Goal: Transaction & Acquisition: Purchase product/service

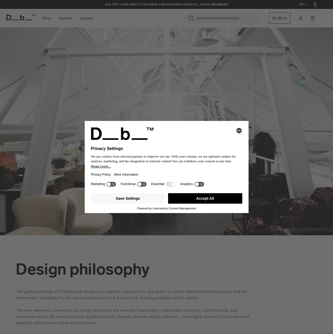
click at [227, 236] on div "Selecting an option will immediately change the language Privacy Settings We us…" at bounding box center [166, 167] width 333 height 334
click at [113, 184] on icon at bounding box center [111, 184] width 10 height 5
click at [113, 185] on icon at bounding box center [114, 185] width 4 height 4
click at [146, 197] on button "Save Settings" at bounding box center [128, 198] width 74 height 10
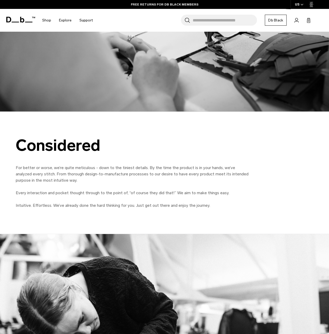
scroll to position [1860, 0]
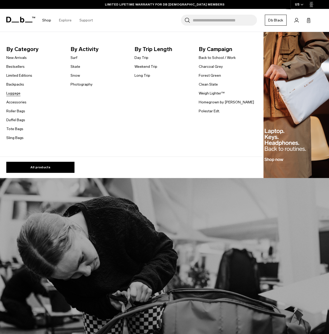
click at [14, 94] on link "Luggage" at bounding box center [13, 94] width 14 height 6
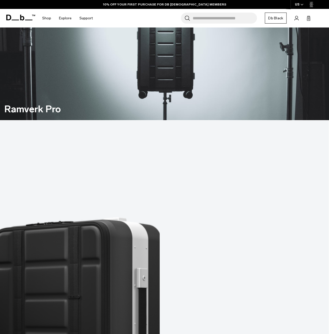
scroll to position [314, 0]
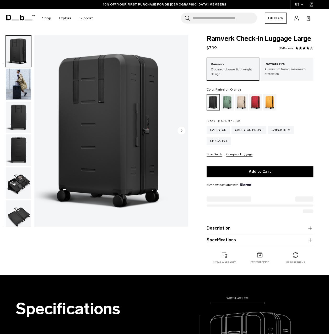
click at [271, 102] on div "Parhelion Orange" at bounding box center [269, 102] width 13 height 16
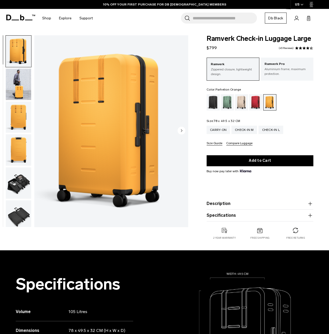
click at [8, 84] on img "button" at bounding box center [18, 84] width 25 height 31
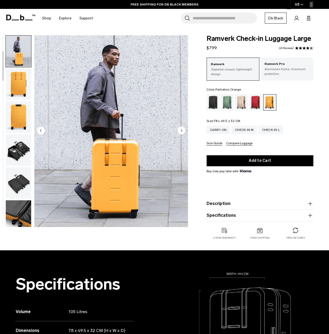
click at [16, 151] on img "button" at bounding box center [18, 149] width 25 height 31
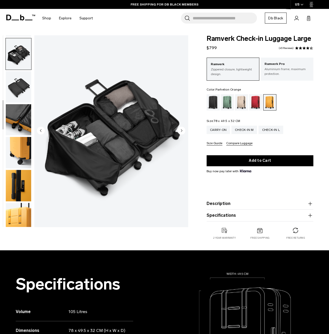
scroll to position [132, 0]
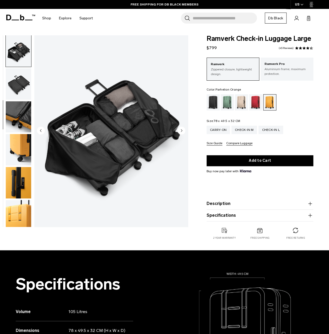
click at [18, 87] on img "button" at bounding box center [18, 83] width 25 height 31
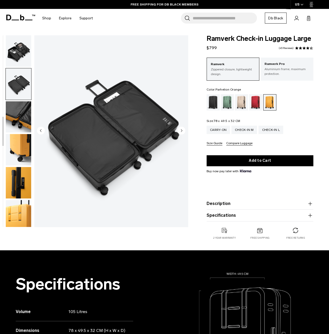
scroll to position [165, 0]
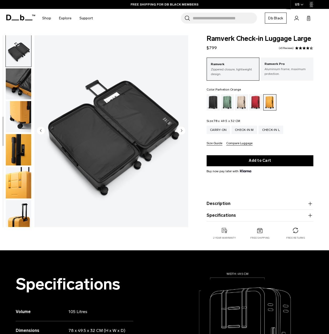
click at [20, 96] on img "button" at bounding box center [18, 83] width 25 height 31
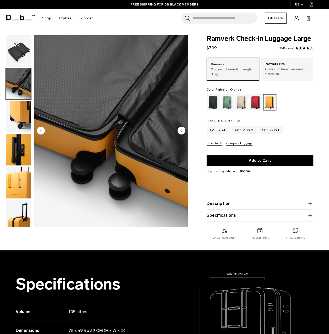
scroll to position [170, 0]
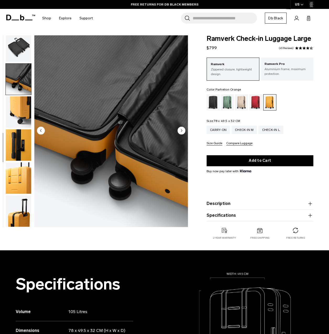
click at [24, 111] on img "button" at bounding box center [18, 111] width 25 height 31
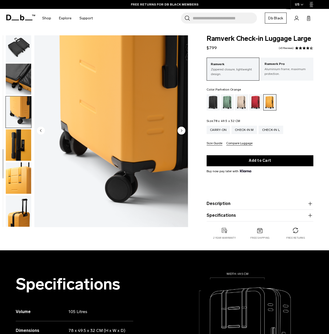
click at [23, 147] on img "button" at bounding box center [18, 144] width 25 height 31
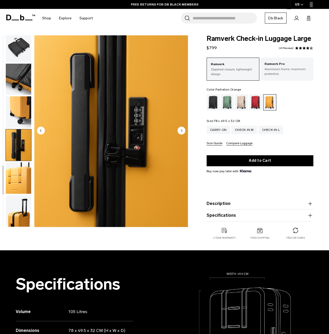
click at [17, 176] on img "button" at bounding box center [18, 177] width 25 height 31
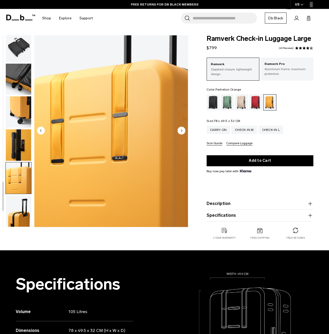
scroll to position [0, 0]
